Goal: Navigation & Orientation: Find specific page/section

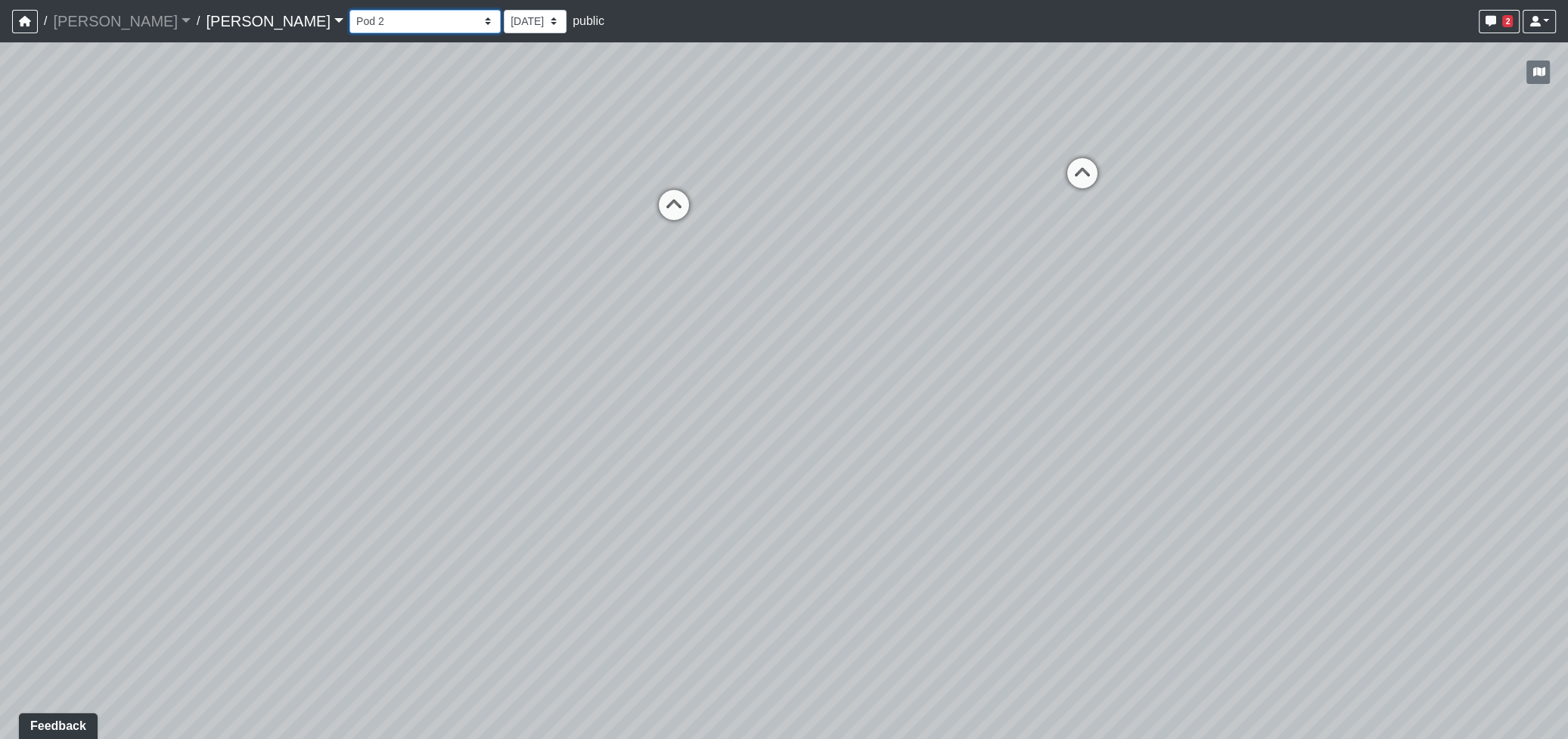
click at [349, 15] on select "Corn Hole Dining Firepit Grill Station Lounge Parking Garage Planters Seating S…" at bounding box center [425, 22] width 151 height 23
select select "q56J9ow5EgcSwEj4ra3JZ5"
click at [349, 10] on select "Corn Hole Dining Firepit Grill Station Lounge Parking Garage Planters Seating S…" at bounding box center [425, 22] width 151 height 23
drag, startPoint x: 445, startPoint y: 501, endPoint x: 491, endPoint y: 578, distance: 89.7
click at [491, 578] on div "Loading... Seating Loading... Workroom Entry Loading... Exterior - Leasing Entr…" at bounding box center [784, 390] width 1568 height 696
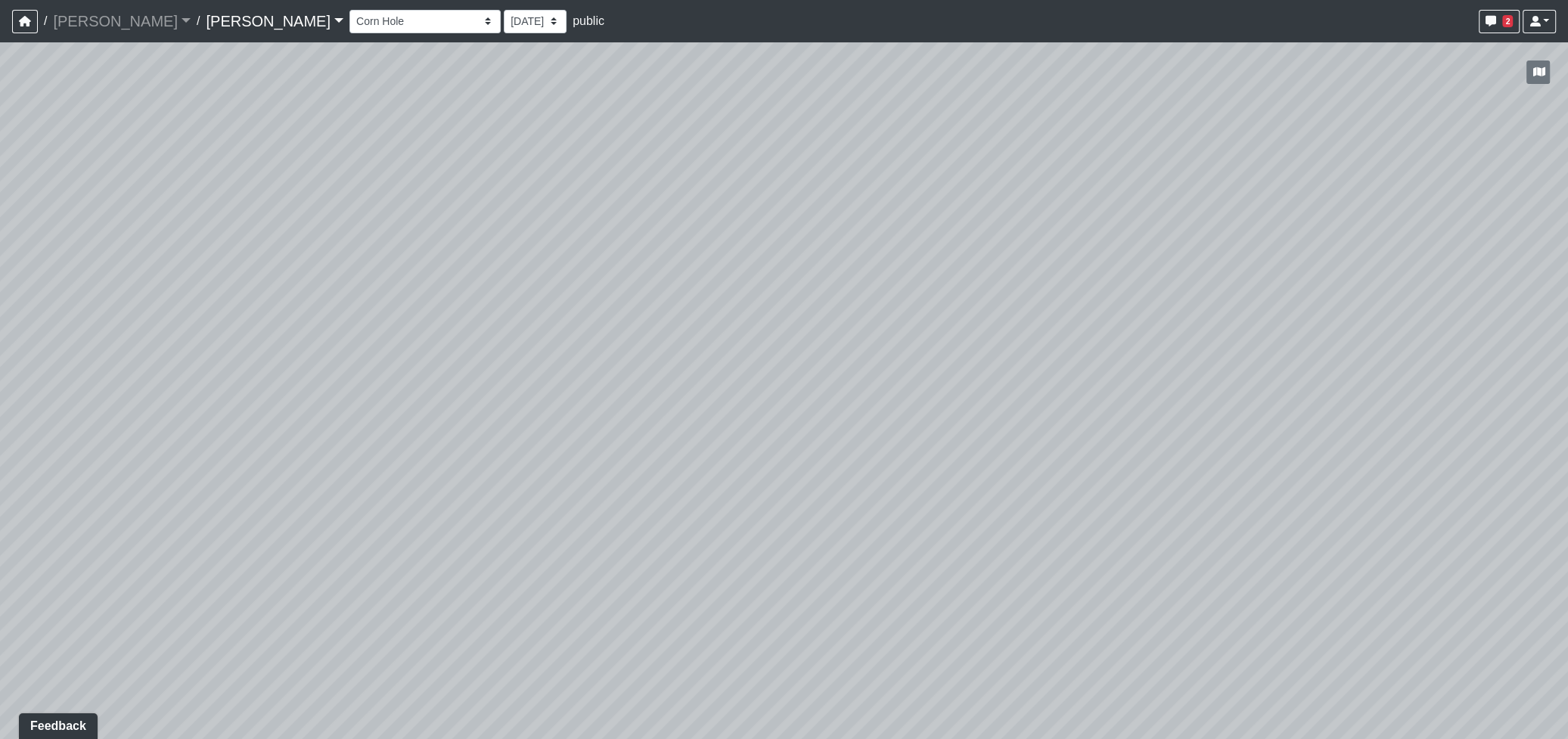
drag, startPoint x: 752, startPoint y: 361, endPoint x: 753, endPoint y: 730, distance: 369.0
click at [753, 730] on div "Loading... Seating Loading... Workroom Entry Loading... Exterior - Leasing Entr…" at bounding box center [784, 390] width 1568 height 696
